Goal: Transaction & Acquisition: Purchase product/service

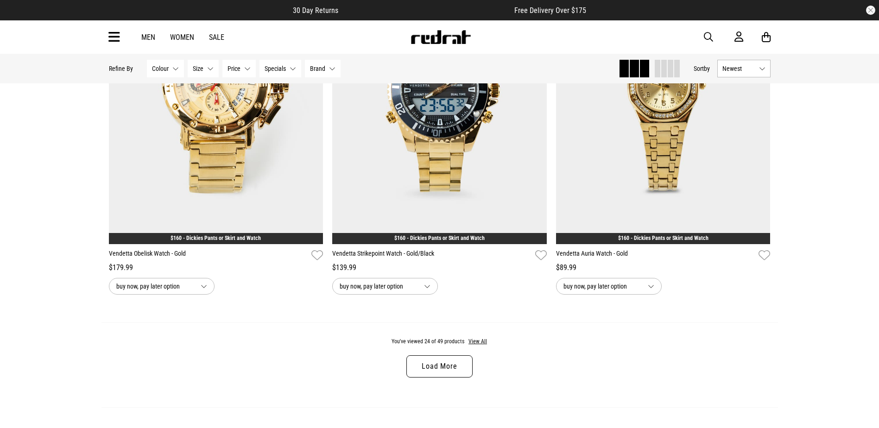
scroll to position [2921, 0]
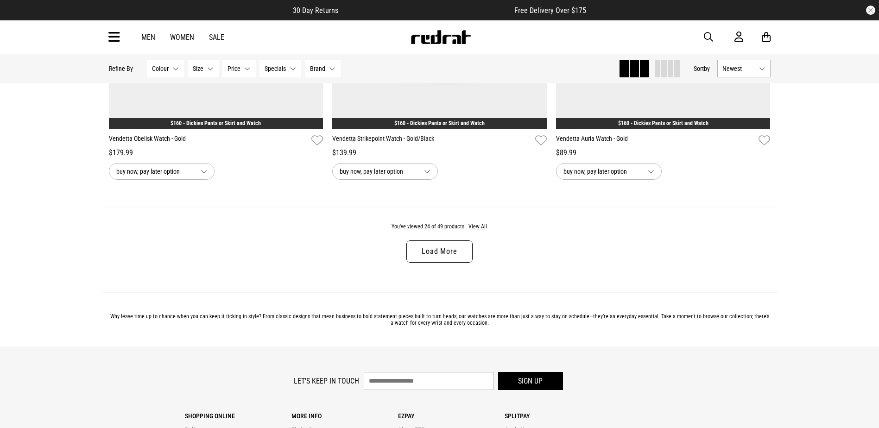
click at [457, 249] on link "Load More" at bounding box center [440, 252] width 66 height 22
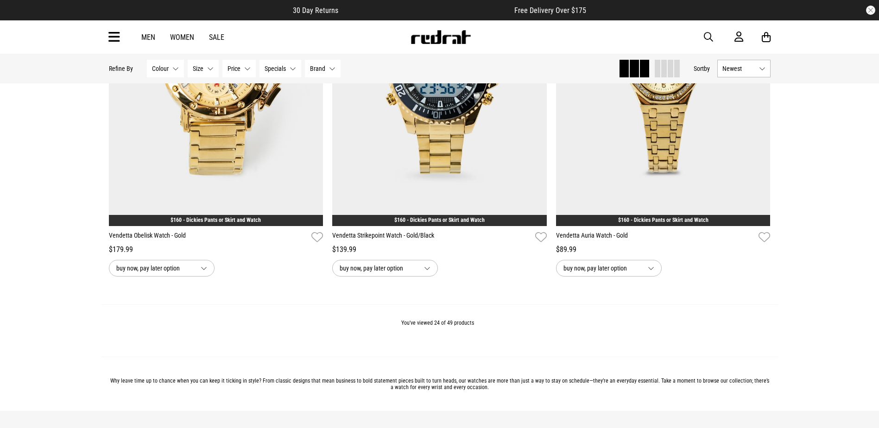
scroll to position [2689, 0]
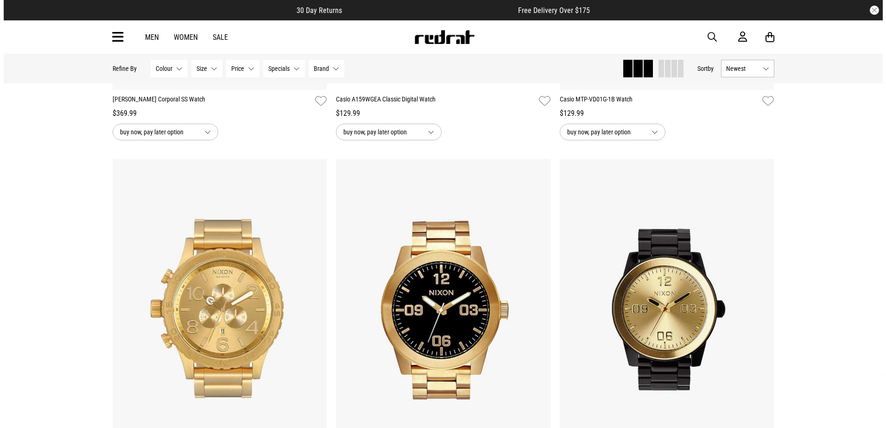
scroll to position [2411, 0]
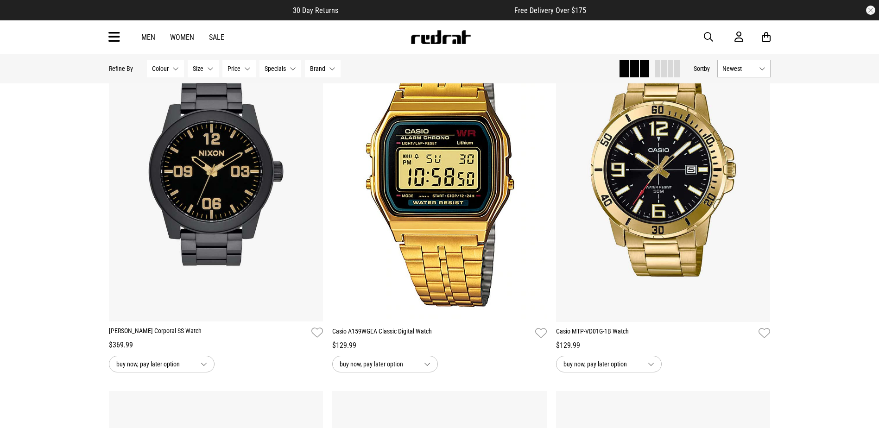
click at [114, 40] on icon at bounding box center [114, 37] width 12 height 15
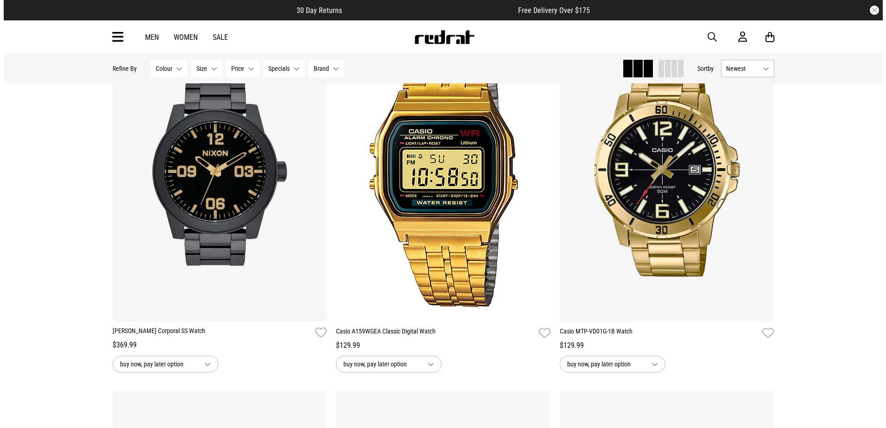
scroll to position [0, 0]
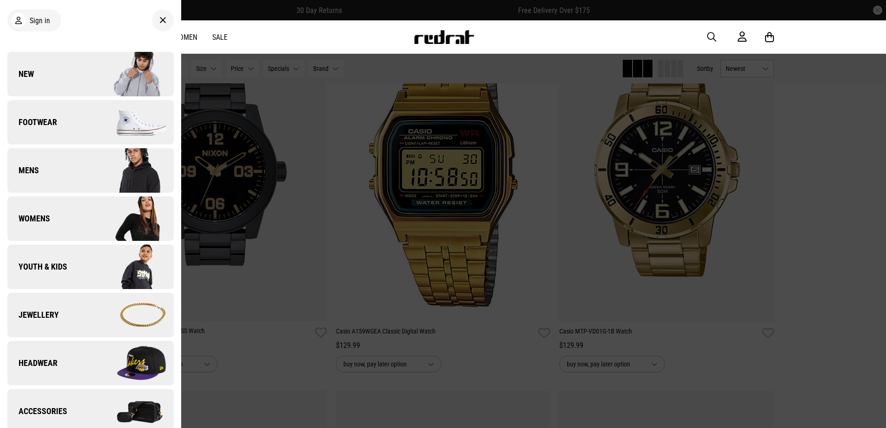
click at [103, 317] on img at bounding box center [131, 315] width 83 height 46
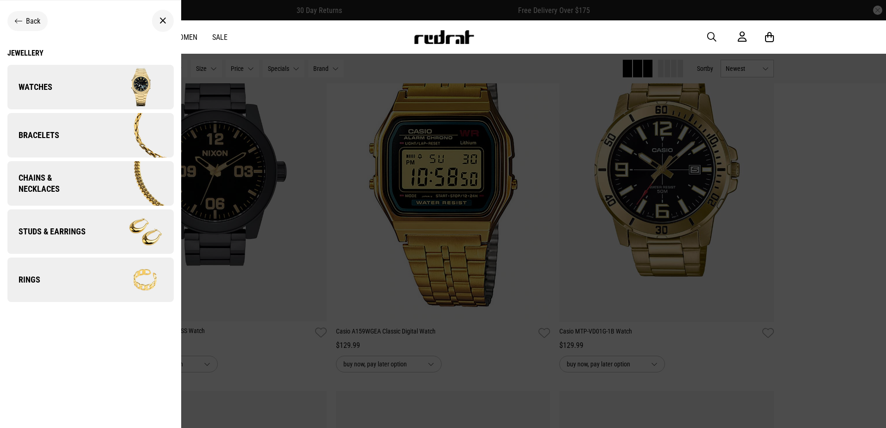
click at [106, 94] on img at bounding box center [131, 87] width 83 height 46
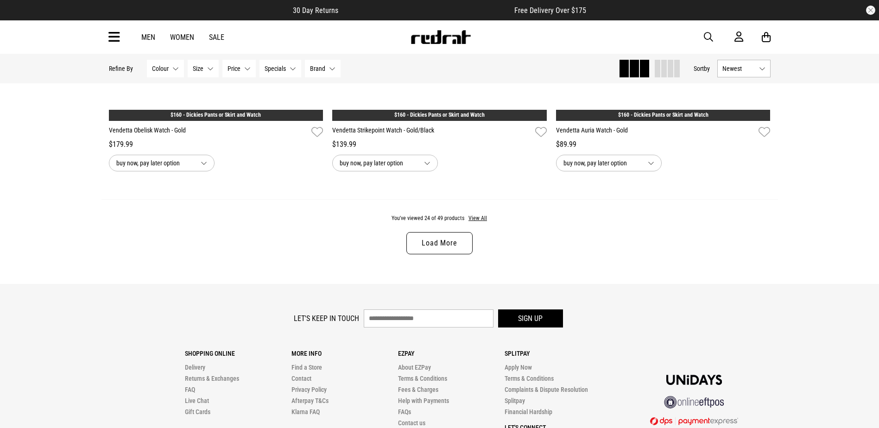
scroll to position [2988, 0]
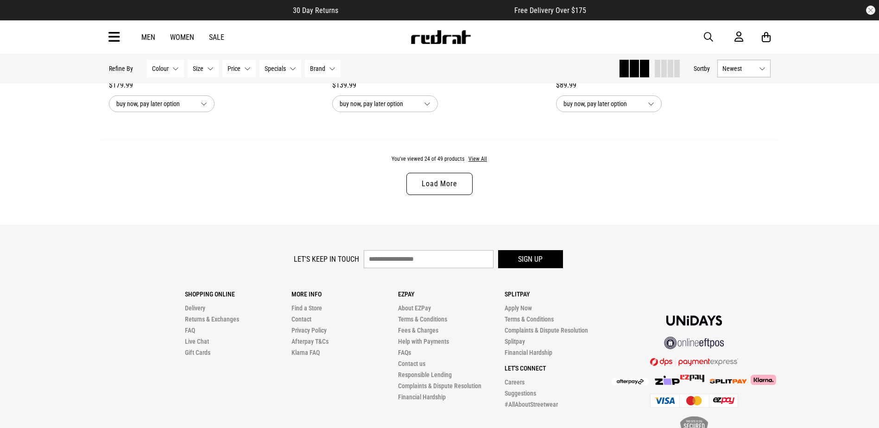
click at [402, 182] on div "You've viewed 24 of 49 products View All Load More" at bounding box center [440, 182] width 677 height 85
click at [422, 185] on link "Load More" at bounding box center [440, 184] width 66 height 22
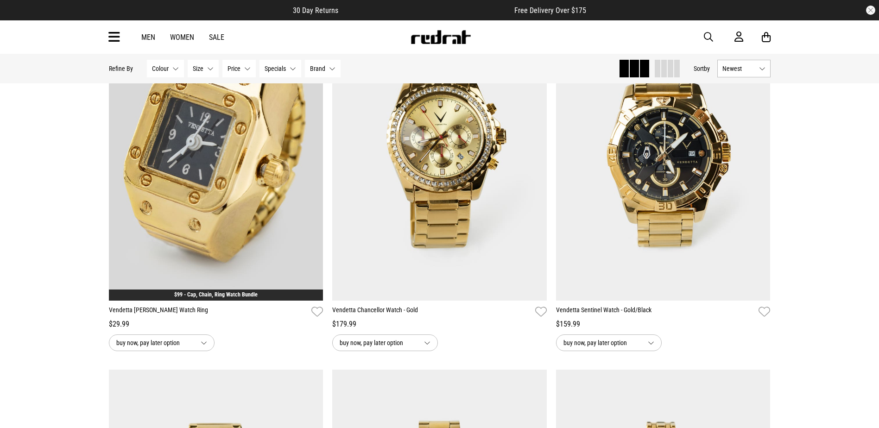
scroll to position [2246, 0]
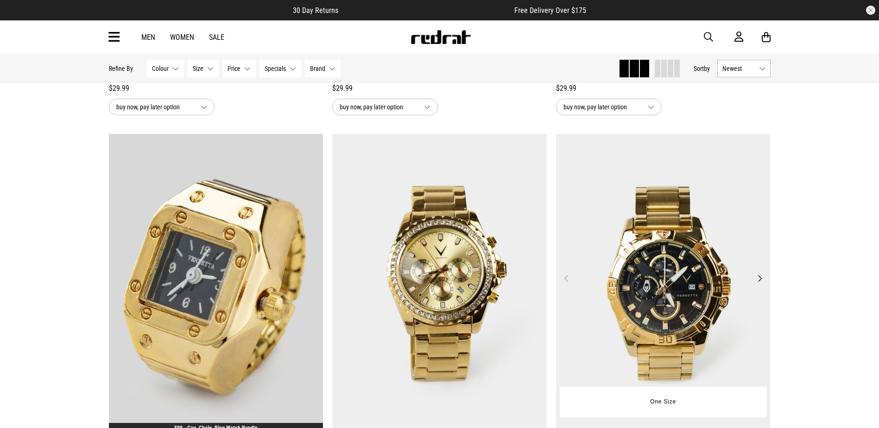
click at [658, 253] on img at bounding box center [663, 284] width 215 height 300
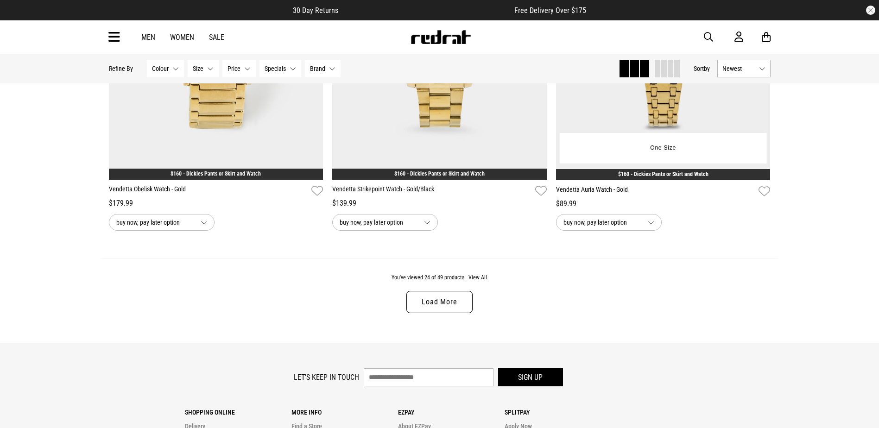
scroll to position [2874, 0]
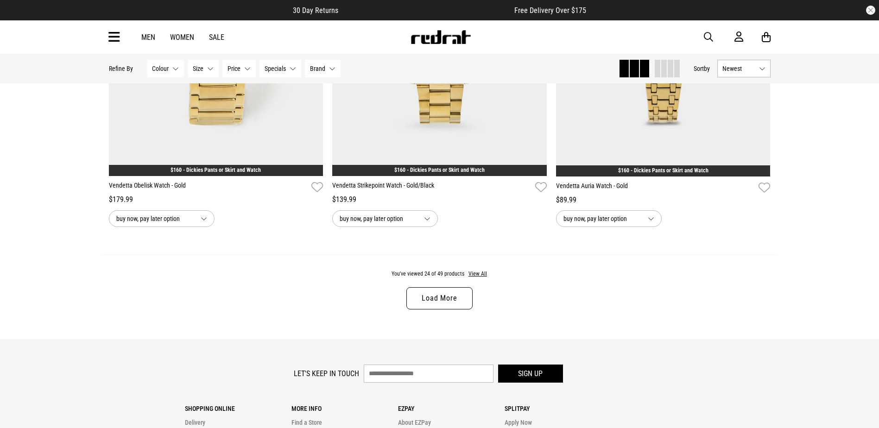
click at [430, 299] on link "Load More" at bounding box center [440, 298] width 66 height 22
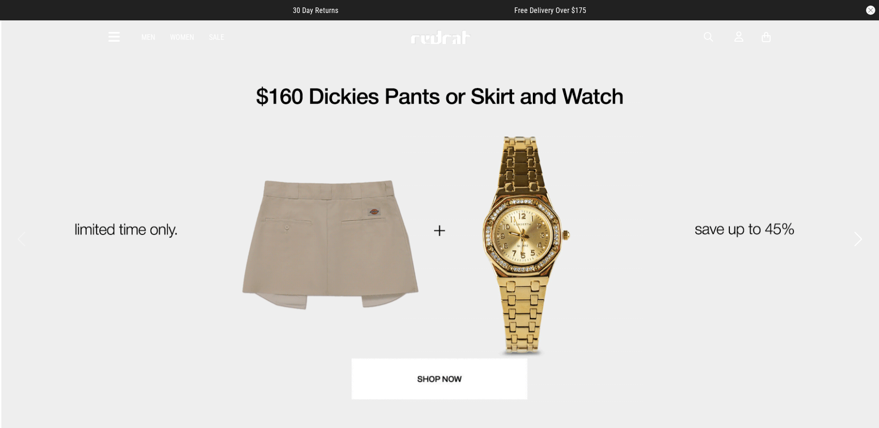
click at [705, 35] on span "button" at bounding box center [708, 37] width 9 height 11
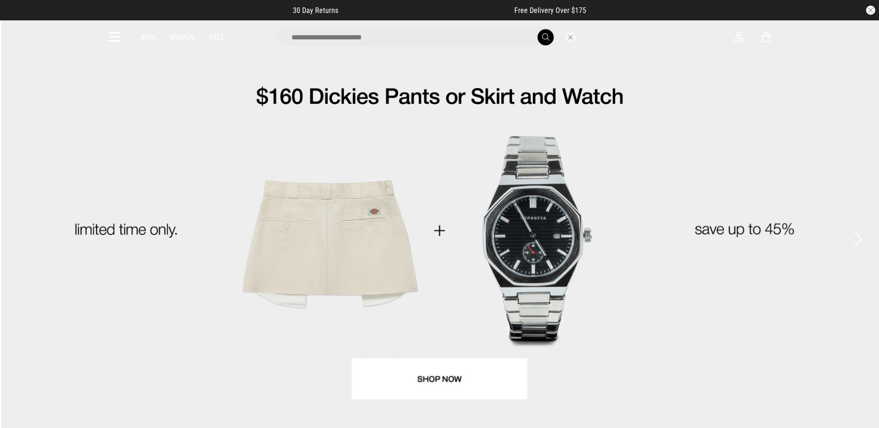
click at [426, 36] on input "search" at bounding box center [416, 37] width 279 height 19
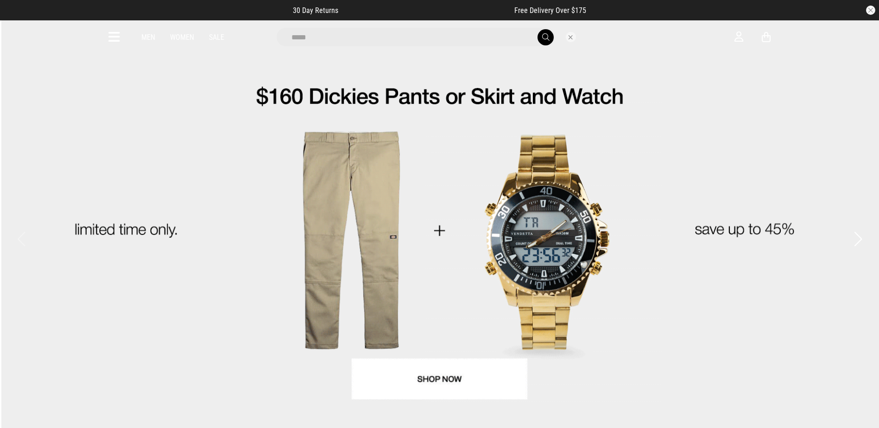
type input "*****"
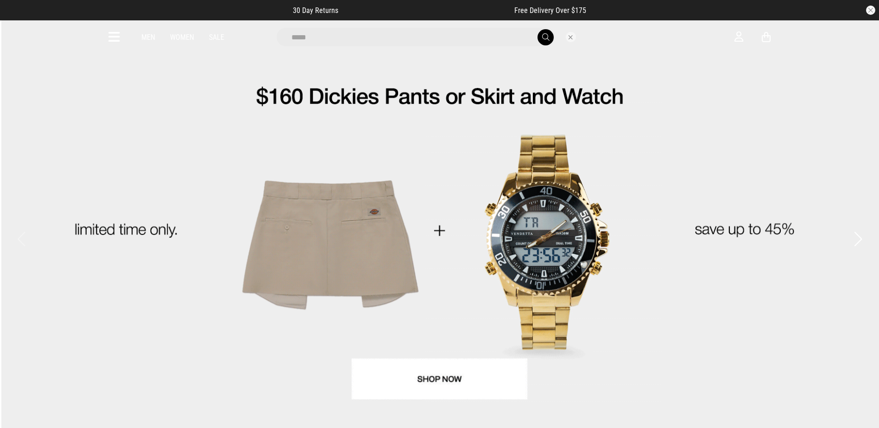
click at [538, 29] on button "submit" at bounding box center [546, 37] width 16 height 16
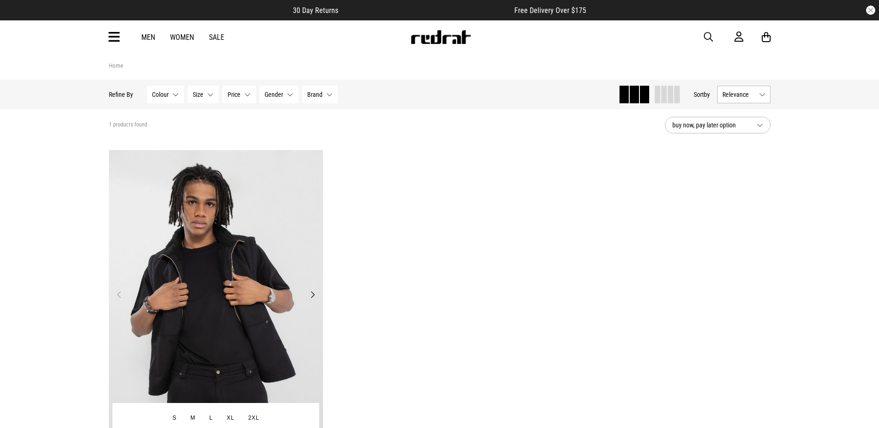
click at [315, 291] on button "Next" at bounding box center [313, 294] width 12 height 11
